Goal: Find specific fact: Locate a discrete piece of known information

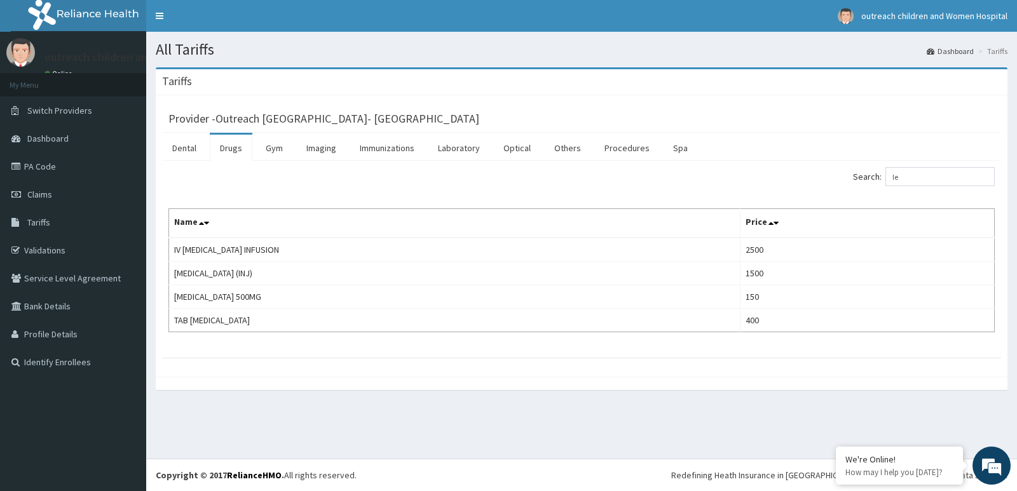
type input "l"
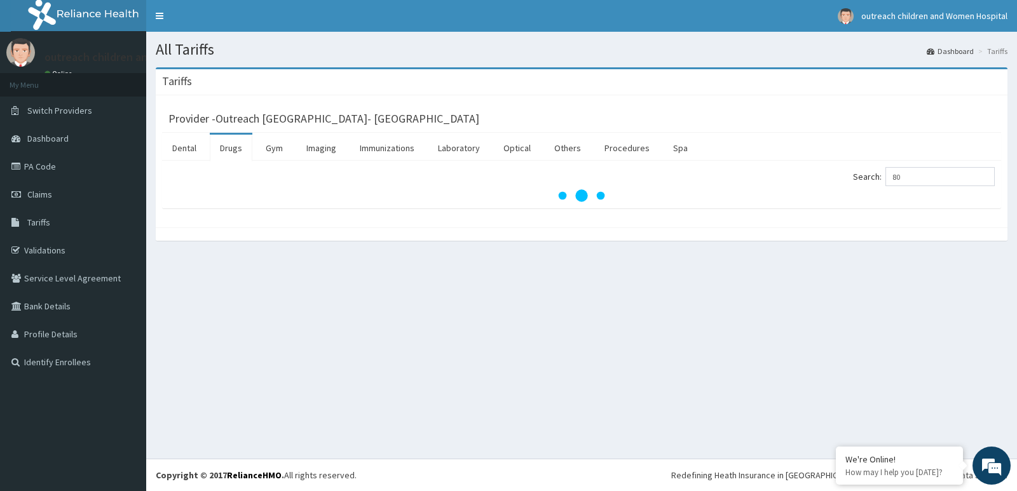
type input "8"
type input "act"
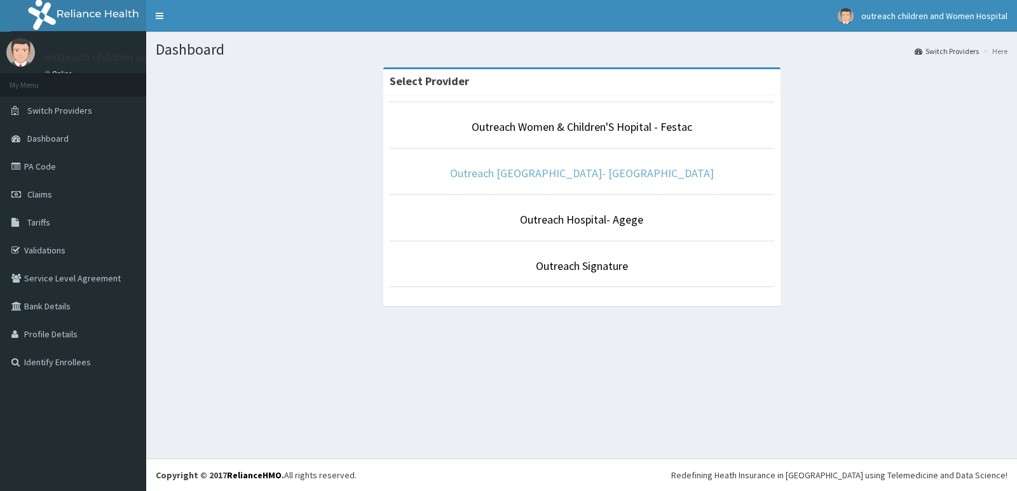
click at [589, 175] on link "Outreach [GEOGRAPHIC_DATA]- [GEOGRAPHIC_DATA]" at bounding box center [582, 173] width 264 height 15
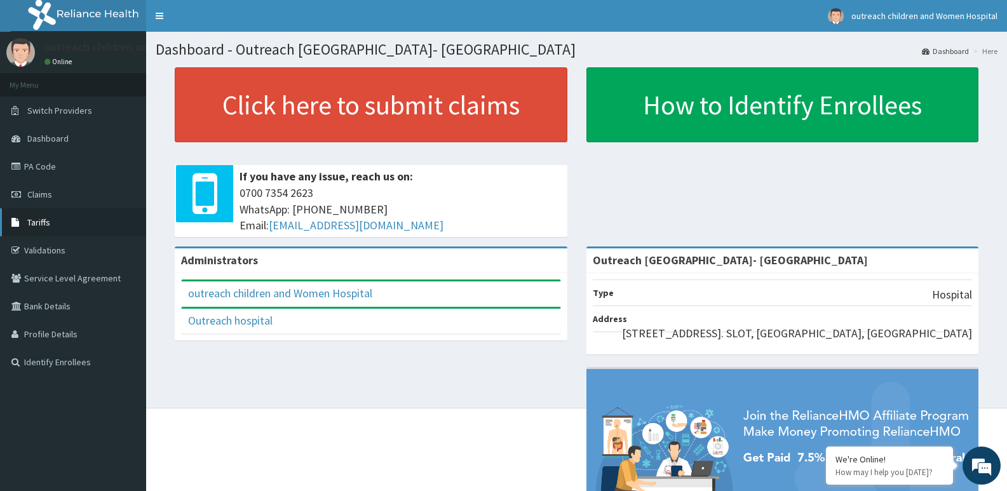
click at [48, 224] on span "Tariffs" at bounding box center [38, 222] width 23 height 11
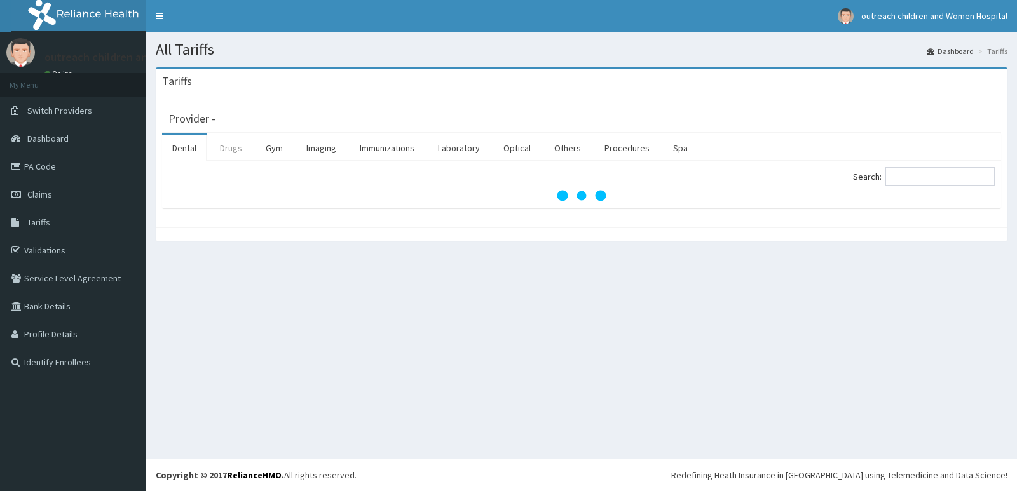
click at [236, 149] on link "Drugs" at bounding box center [231, 148] width 43 height 27
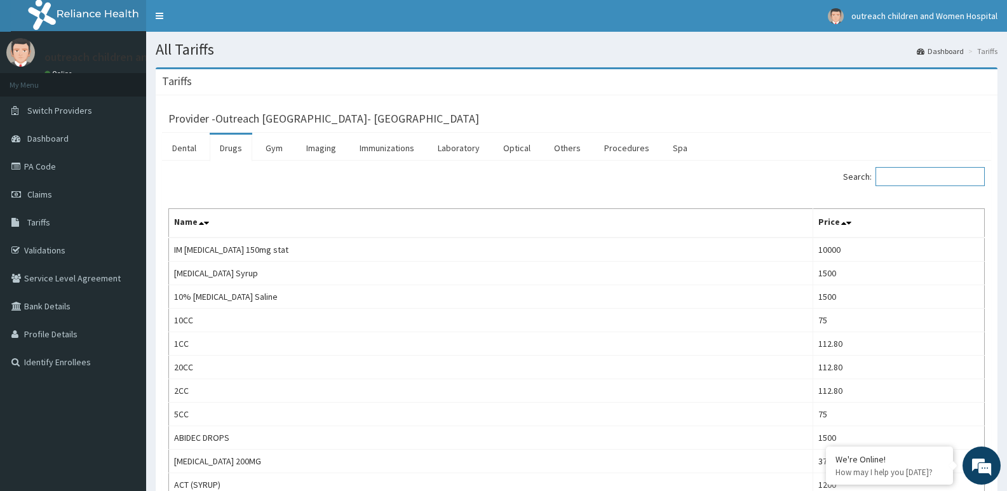
click at [936, 179] on input "Search:" at bounding box center [930, 176] width 109 height 19
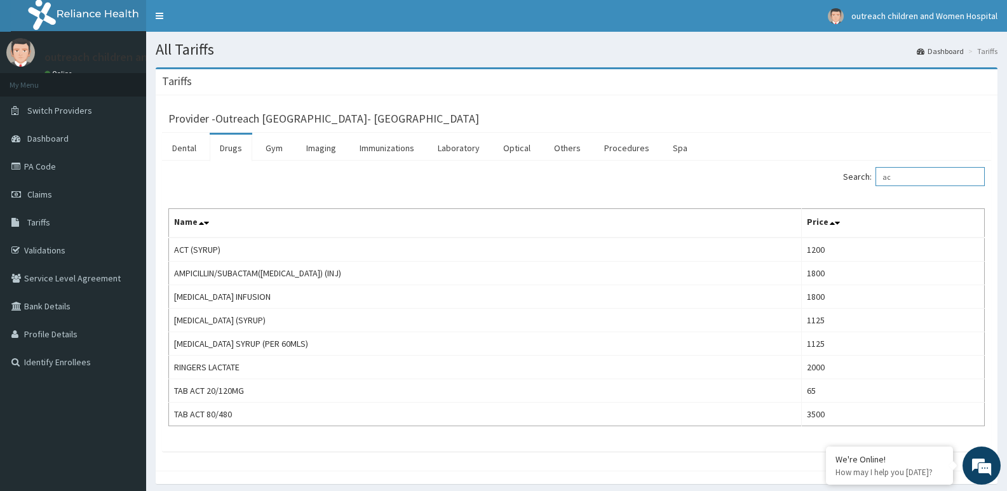
type input "a"
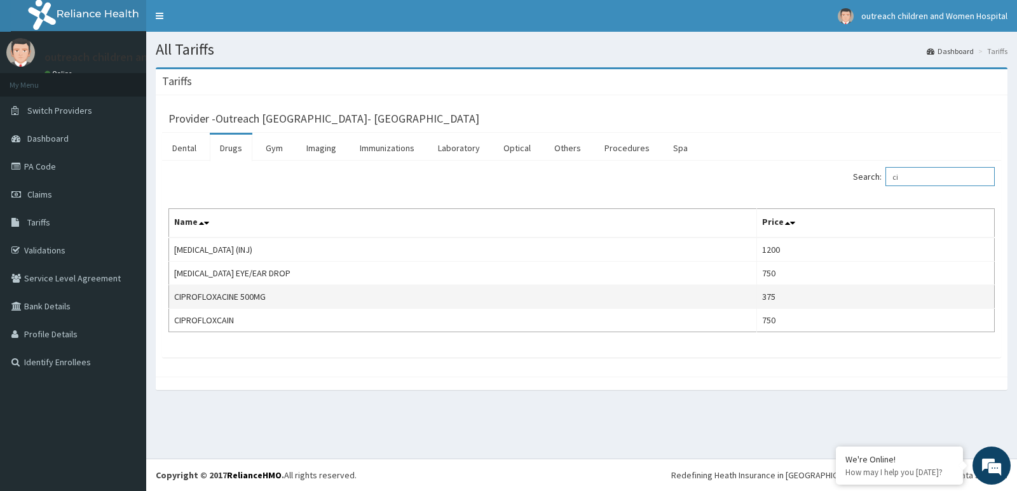
type input "c"
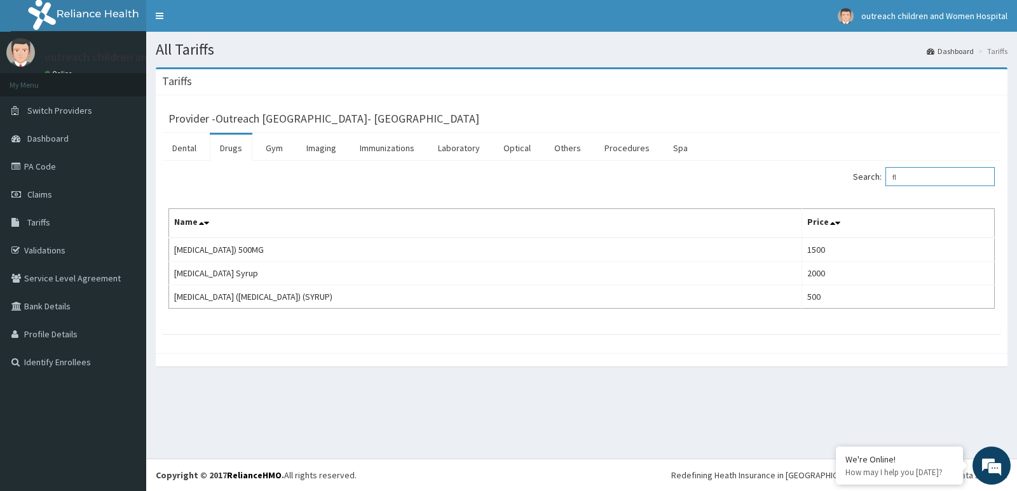
type input "f"
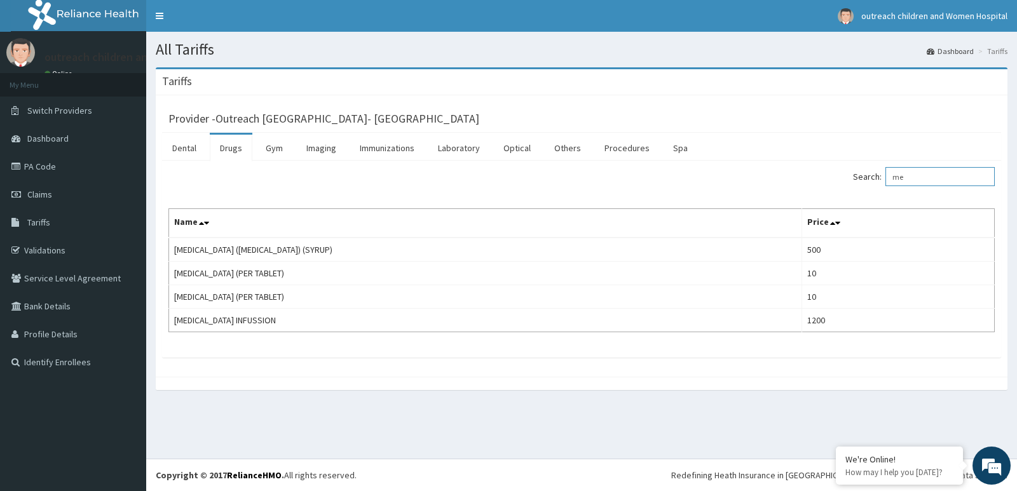
type input "m"
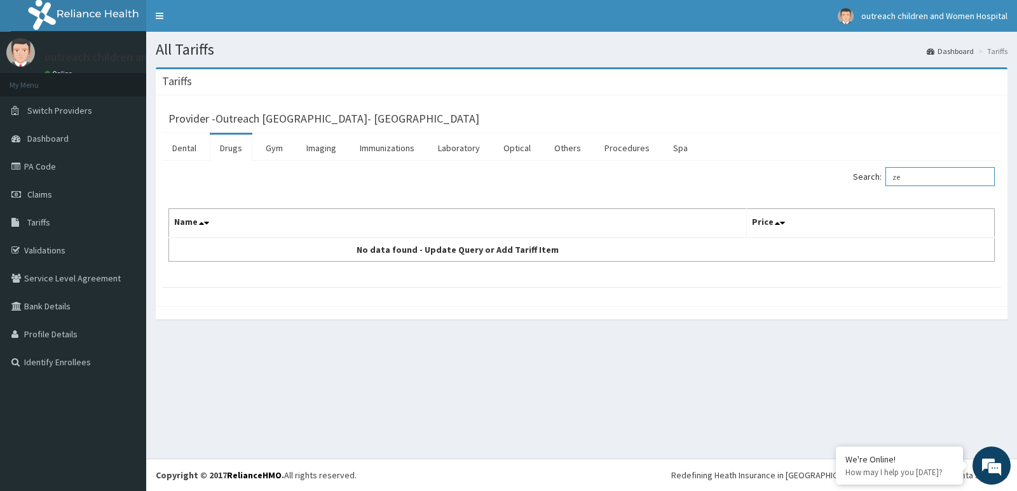
type input "z"
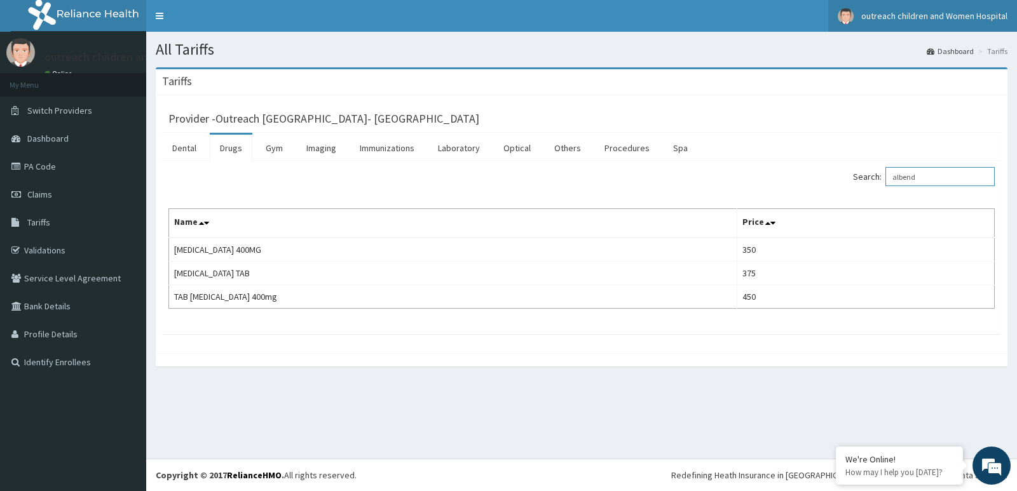
type input "albend"
